Goal: Transaction & Acquisition: Purchase product/service

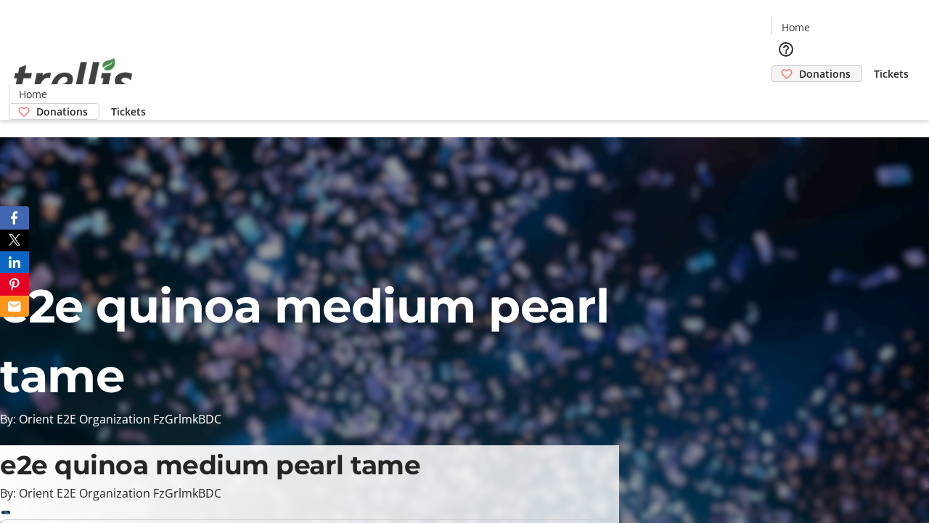
click at [799, 66] on span "Donations" at bounding box center [825, 73] width 52 height 15
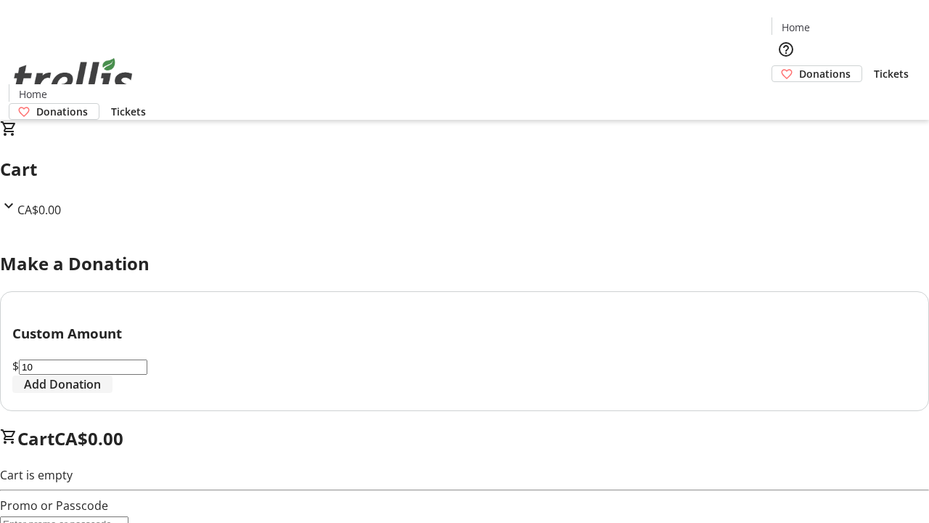
click at [101, 393] on span "Add Donation" at bounding box center [62, 383] width 77 height 17
